Goal: Task Accomplishment & Management: Manage account settings

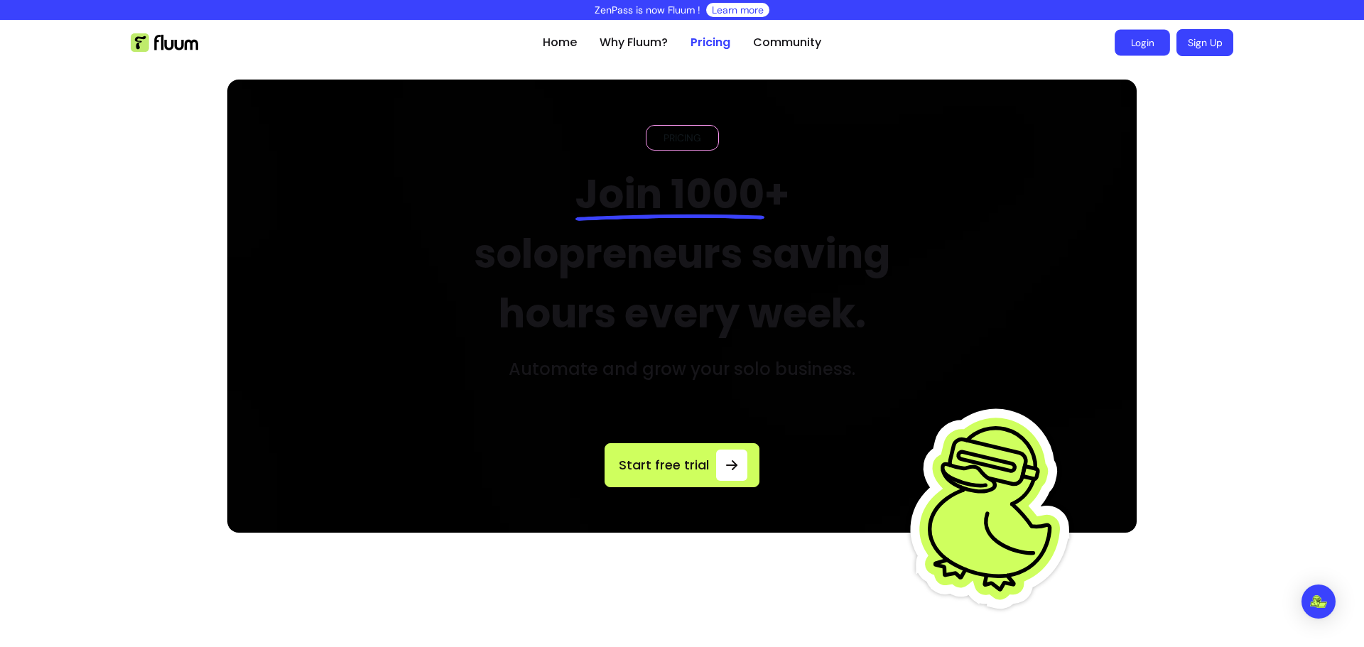
click at [1132, 40] on link "Login" at bounding box center [1141, 43] width 55 height 26
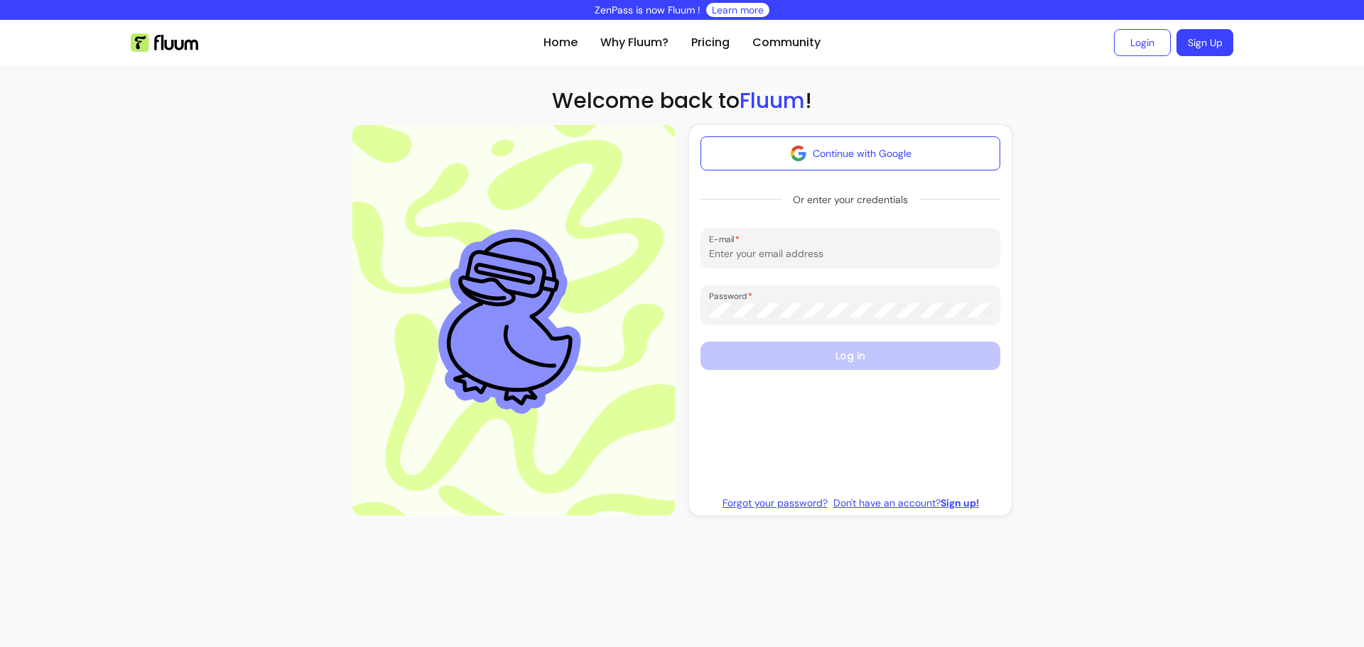
click at [880, 256] on input "E-mail" at bounding box center [850, 253] width 283 height 14
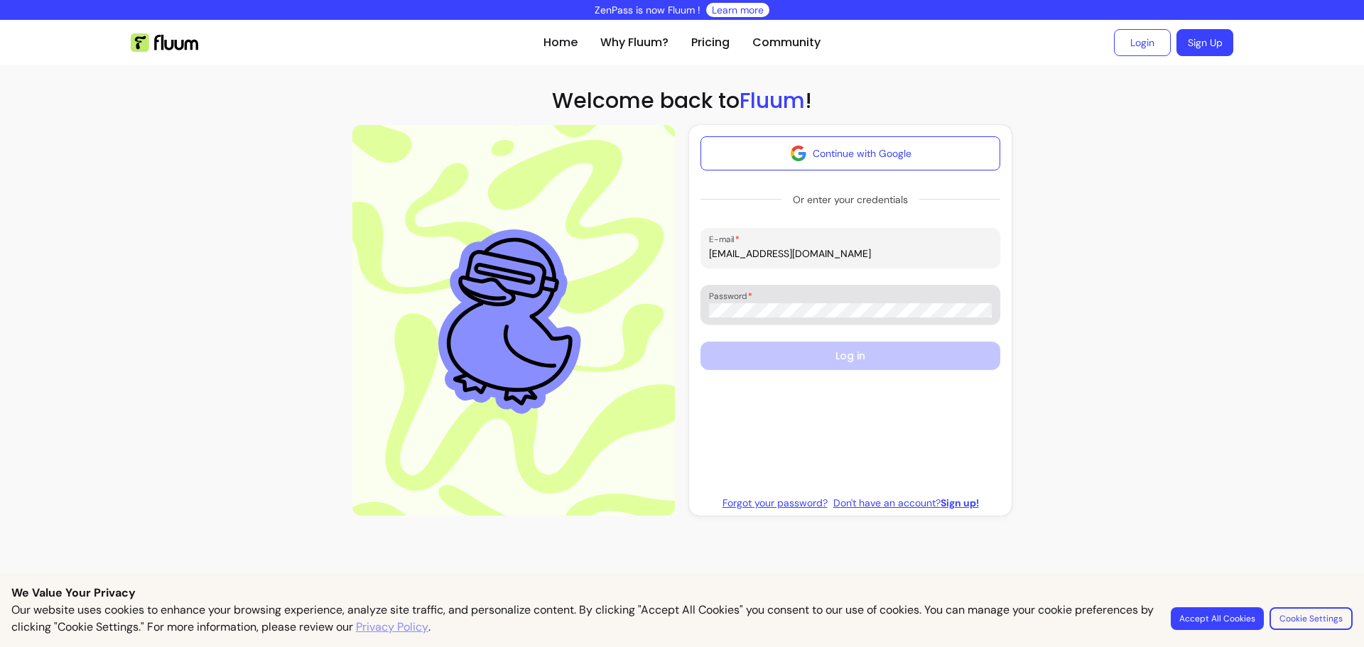
type input "[EMAIL_ADDRESS][DOMAIN_NAME]"
click at [852, 291] on div at bounding box center [850, 305] width 283 height 28
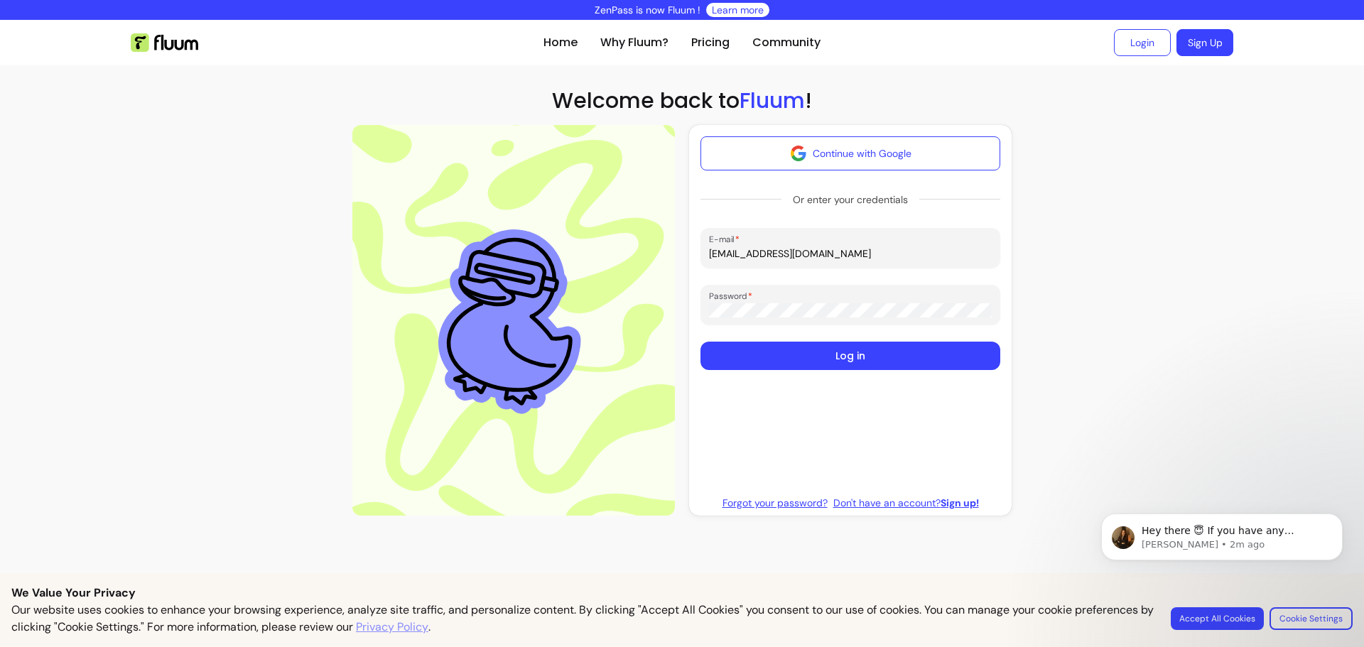
click at [700, 342] on button "Log in" at bounding box center [850, 356] width 300 height 28
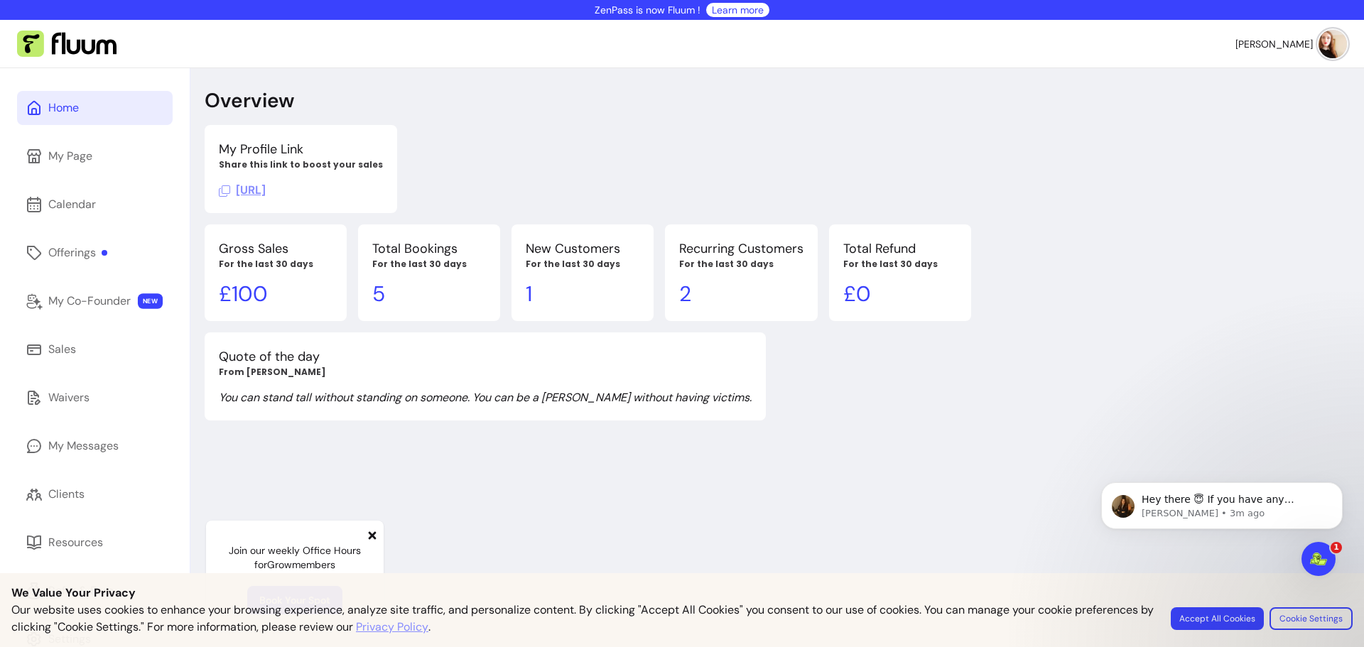
click at [980, 516] on div "Overview My Profile Link Share this link to boost your sales [URL][PERSON_NAME]…" at bounding box center [776, 391] width 1173 height 647
click at [107, 300] on div "My Co-Founder" at bounding box center [89, 301] width 82 height 17
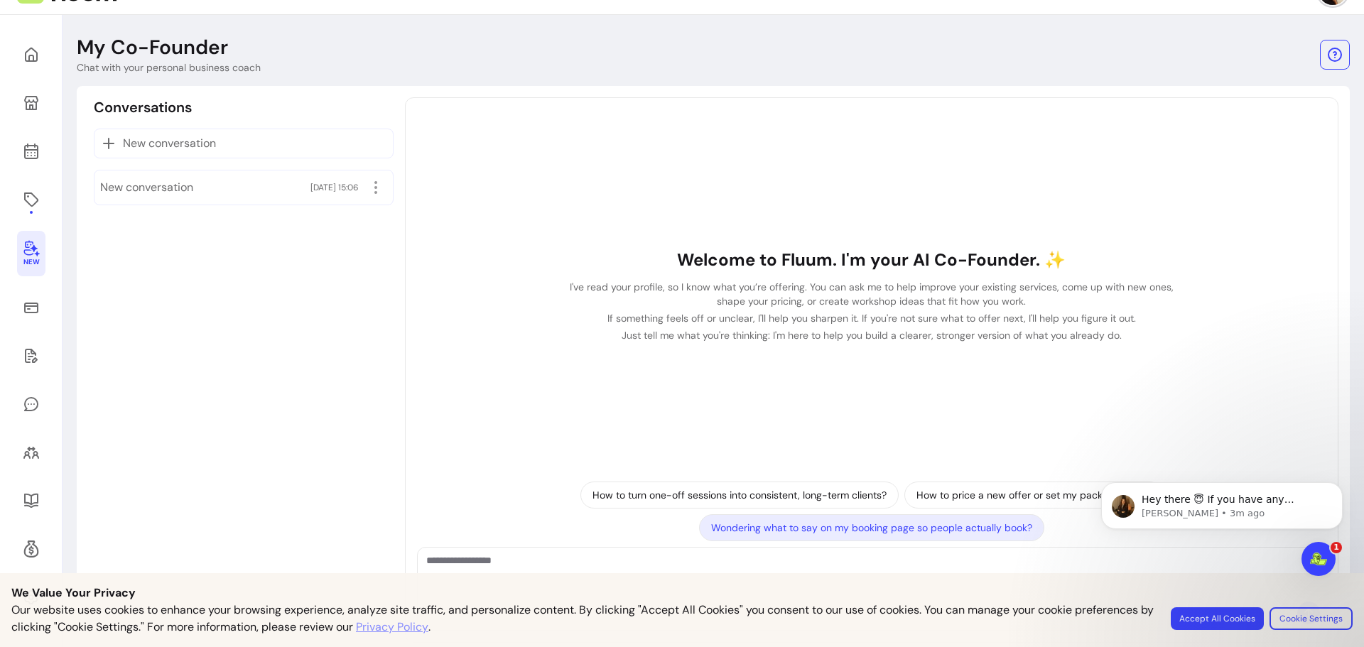
scroll to position [80, 0]
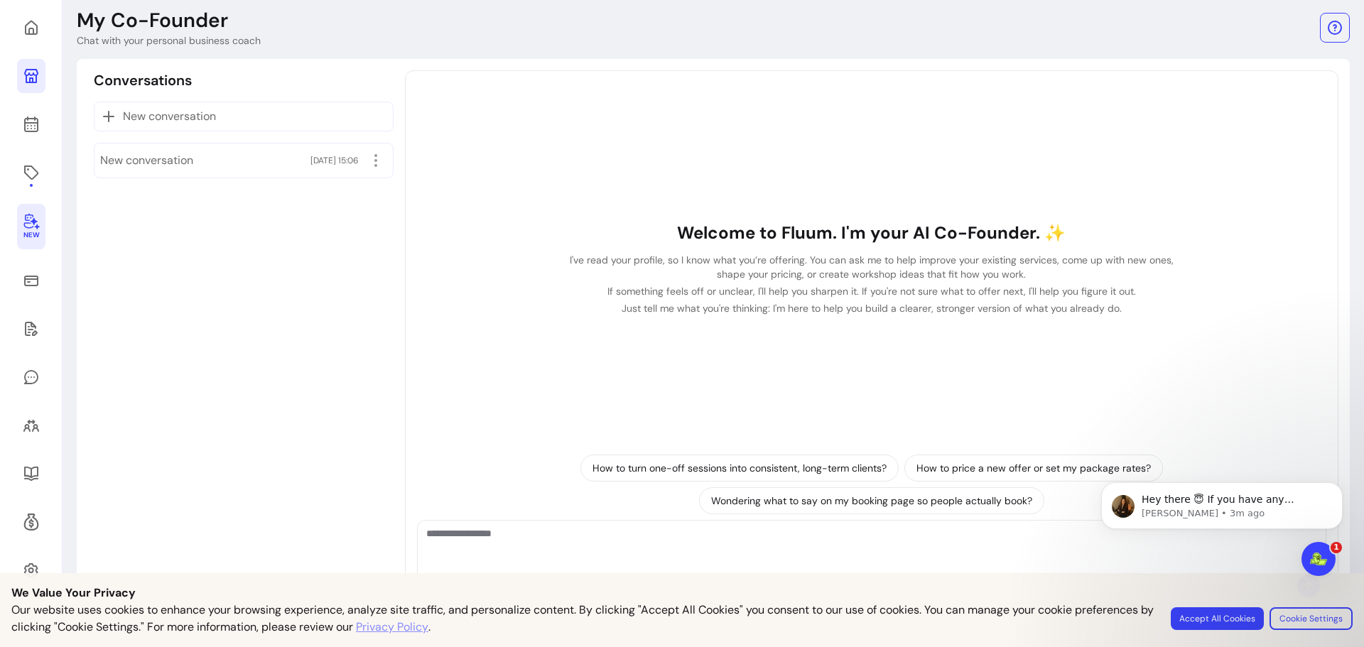
click at [25, 77] on icon at bounding box center [31, 75] width 17 height 17
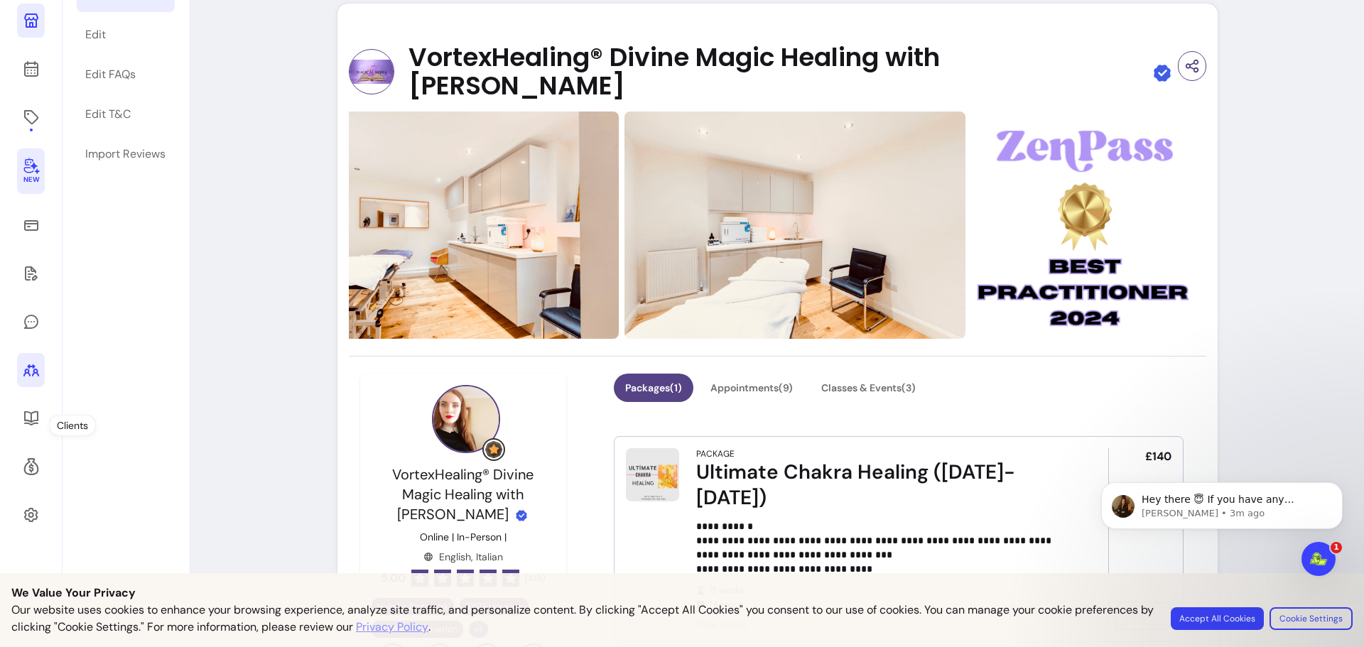
scroll to position [151, 0]
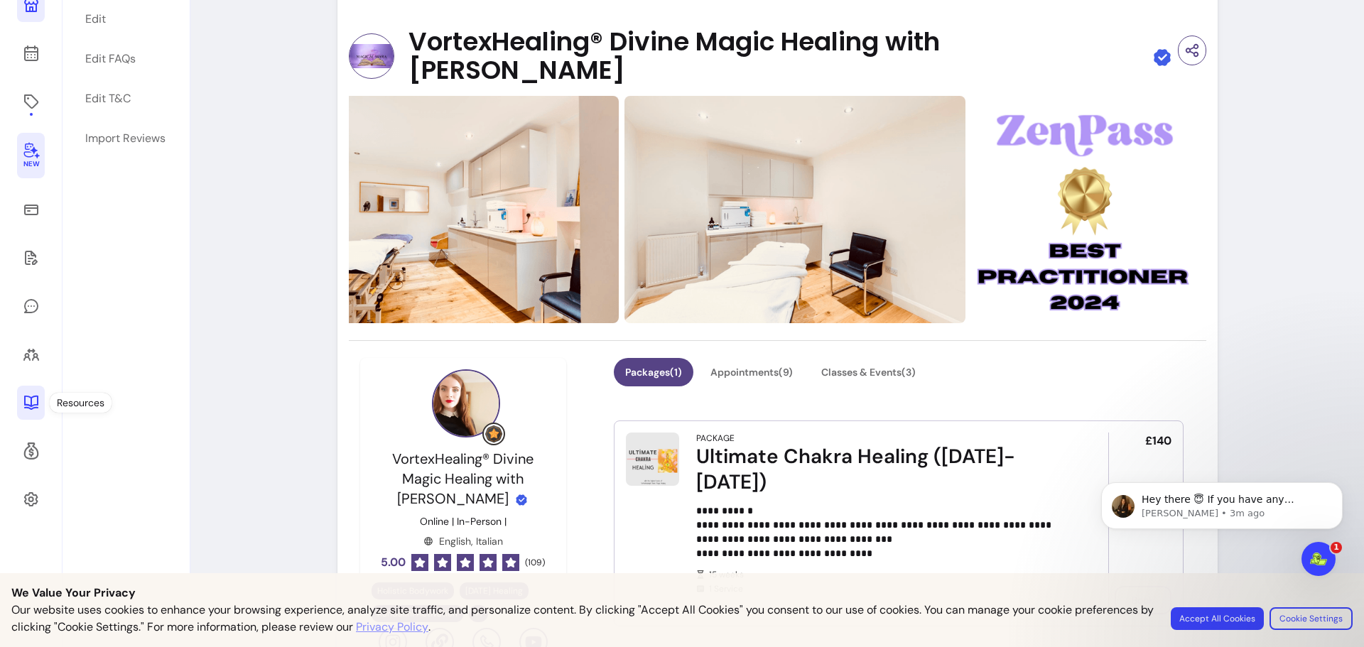
click at [34, 407] on icon at bounding box center [31, 402] width 17 height 17
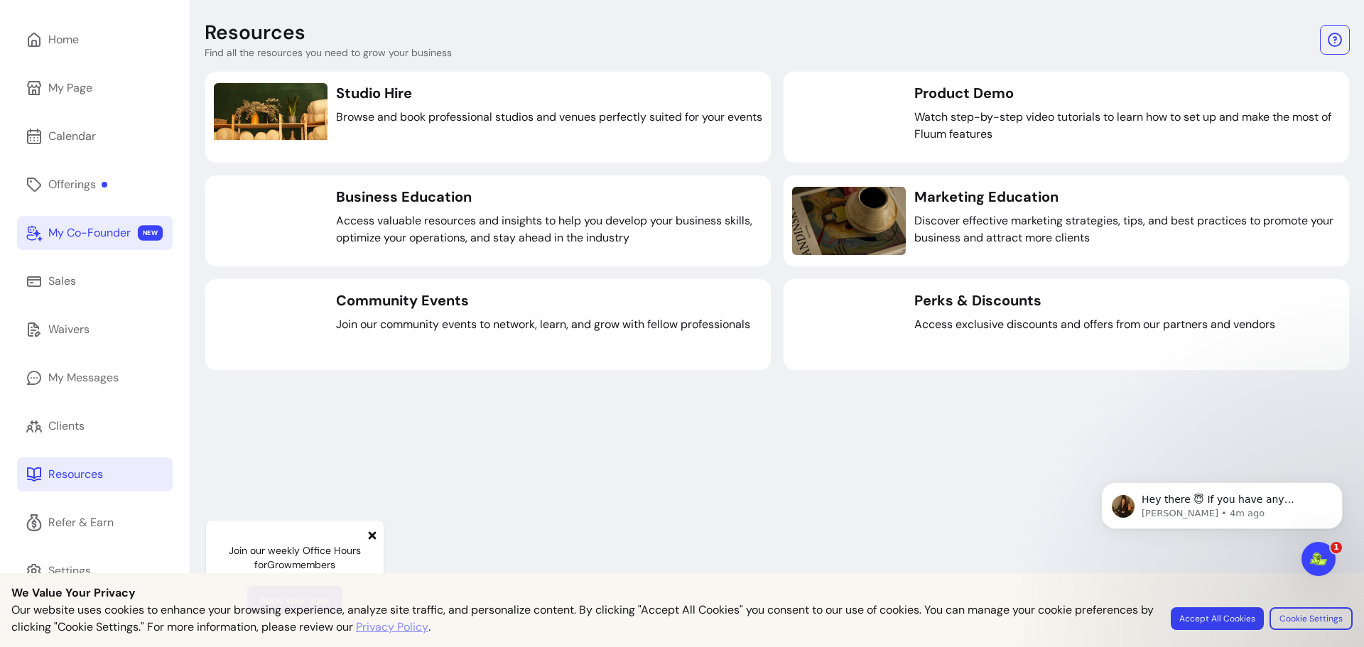
scroll to position [68, 0]
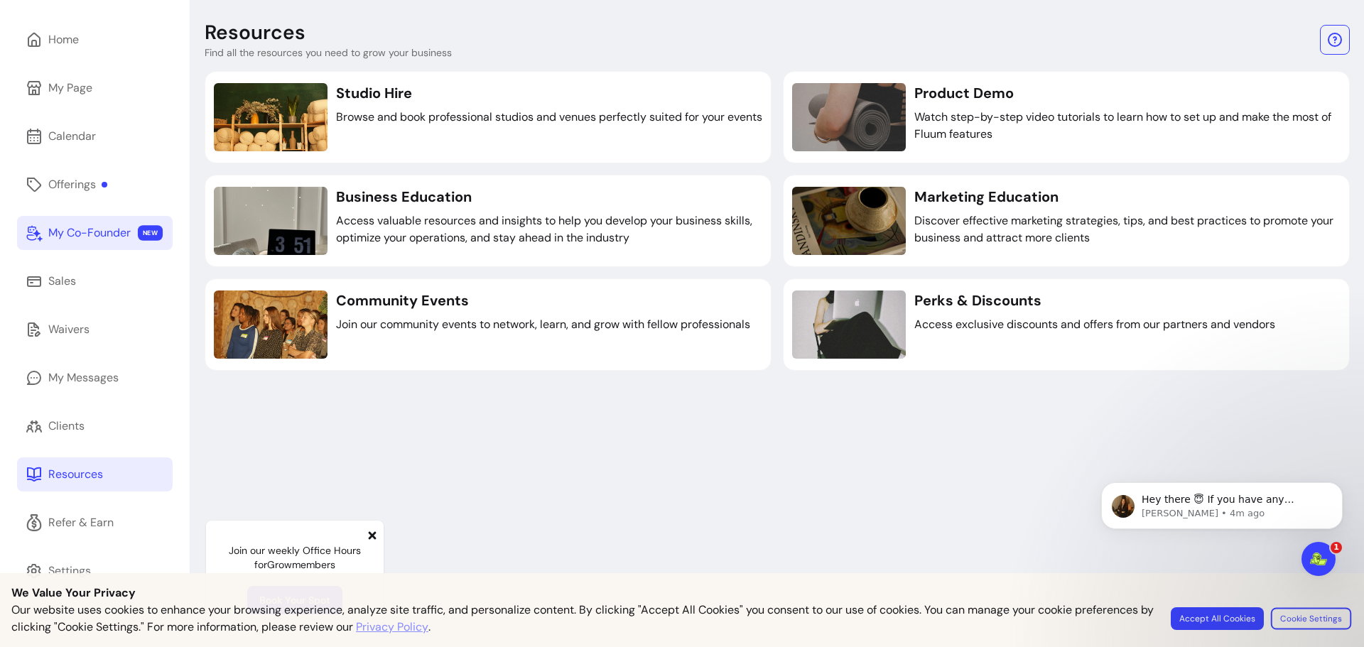
click at [1308, 619] on button "Cookie Settings" at bounding box center [1311, 618] width 80 height 22
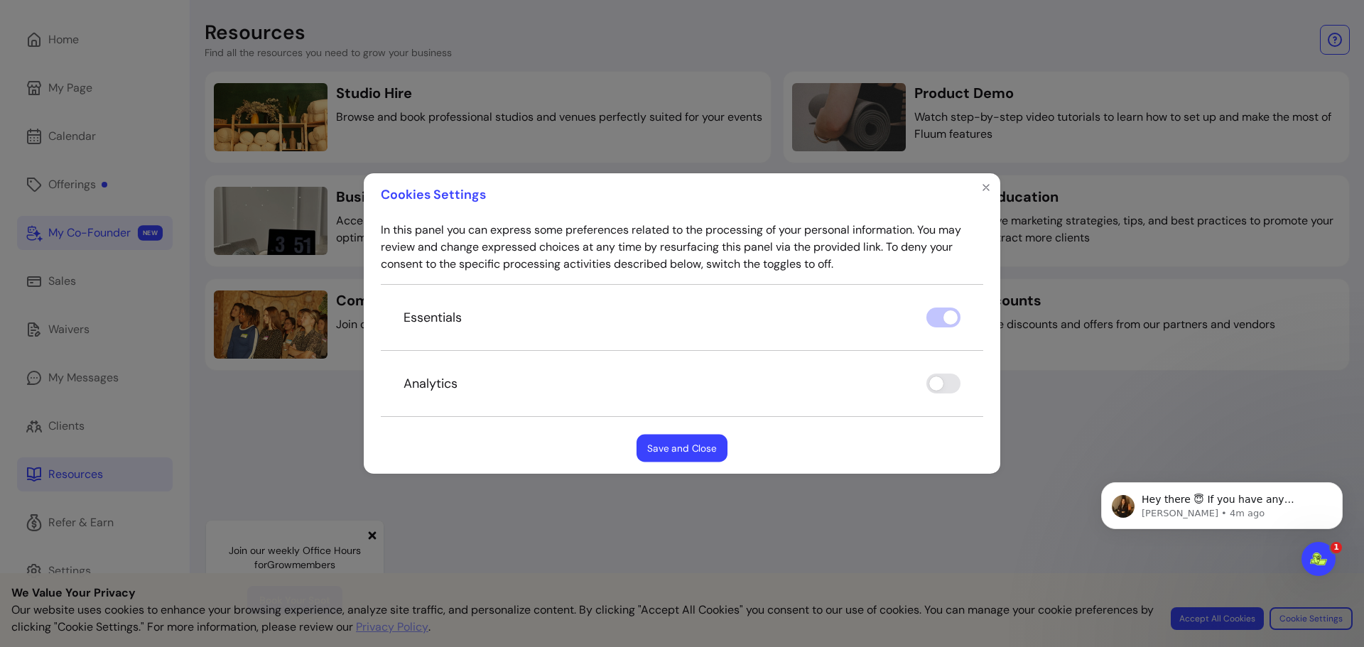
click at [680, 450] on button "Save and Close" at bounding box center [681, 449] width 91 height 28
